Goal: Information Seeking & Learning: Learn about a topic

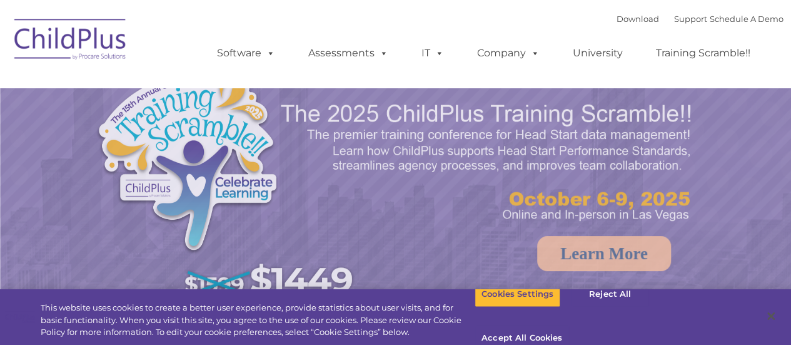
select select "MEDIUM"
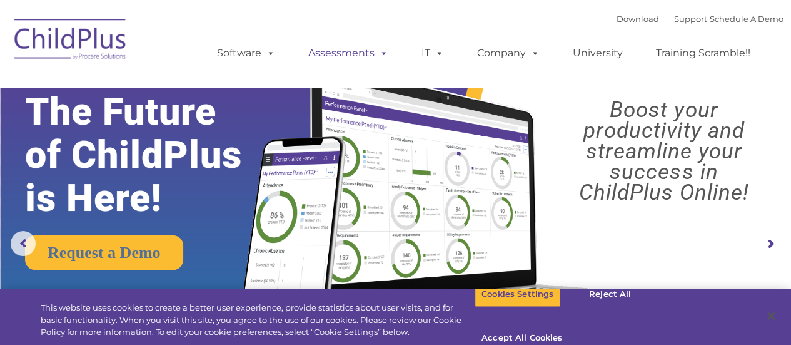
drag, startPoint x: 0, startPoint y: 102, endPoint x: 324, endPoint y: 62, distance: 326.5
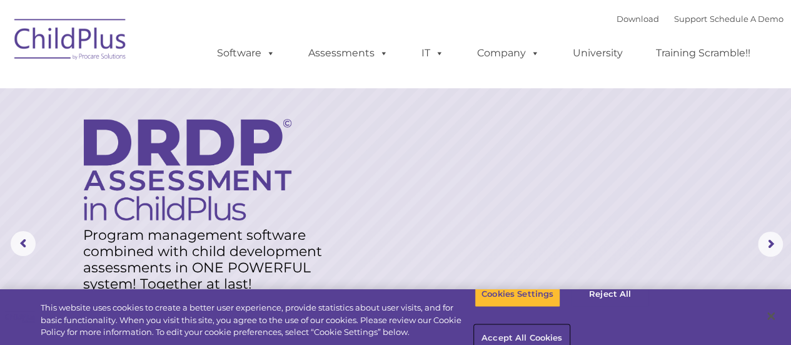
click at [569, 325] on button "Accept All Cookies" at bounding box center [522, 338] width 94 height 26
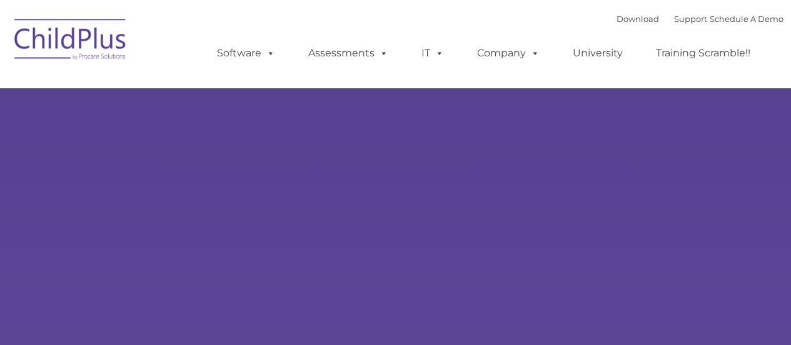
select select "MEDIUM"
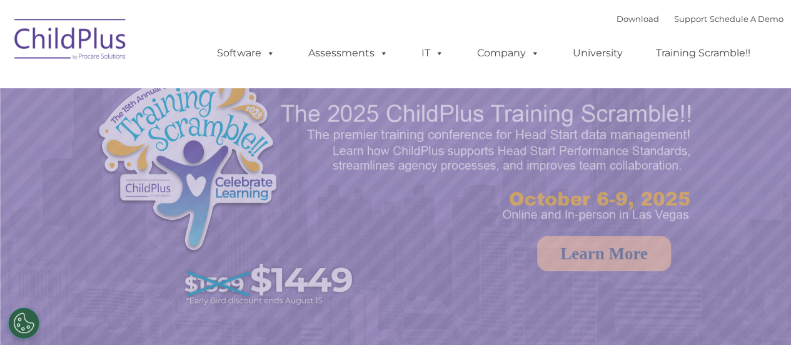
select select "MEDIUM"
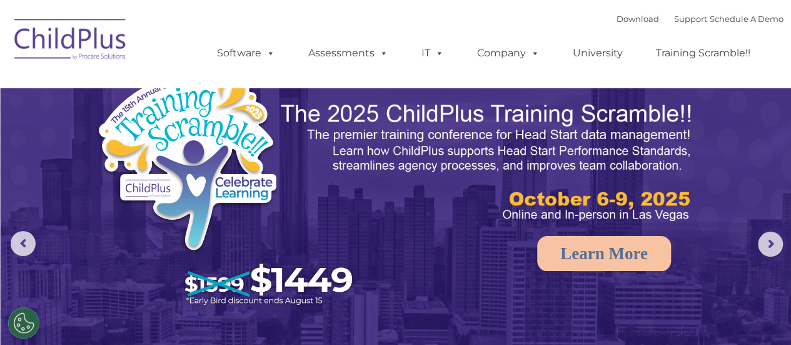
click at [170, 123] on img at bounding box center [229, 191] width 266 height 246
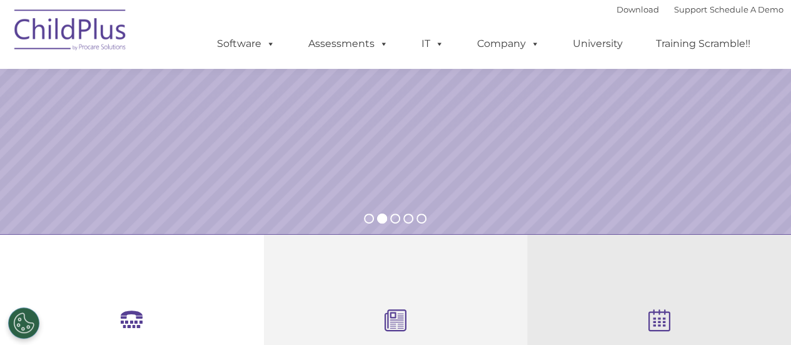
scroll to position [215, 0]
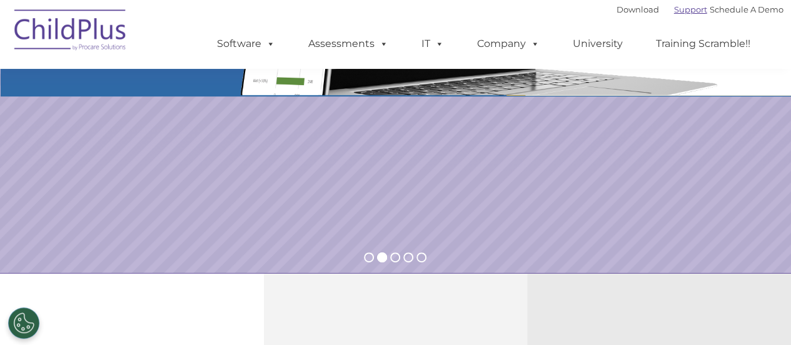
click at [674, 9] on link "Support" at bounding box center [690, 9] width 33 height 10
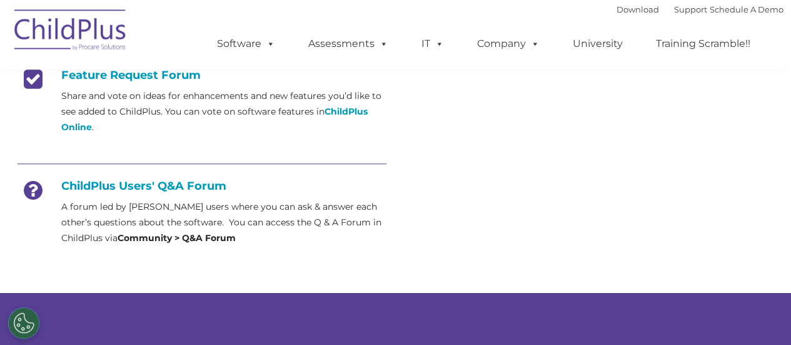
scroll to position [543, 0]
